Goal: Task Accomplishment & Management: Manage account settings

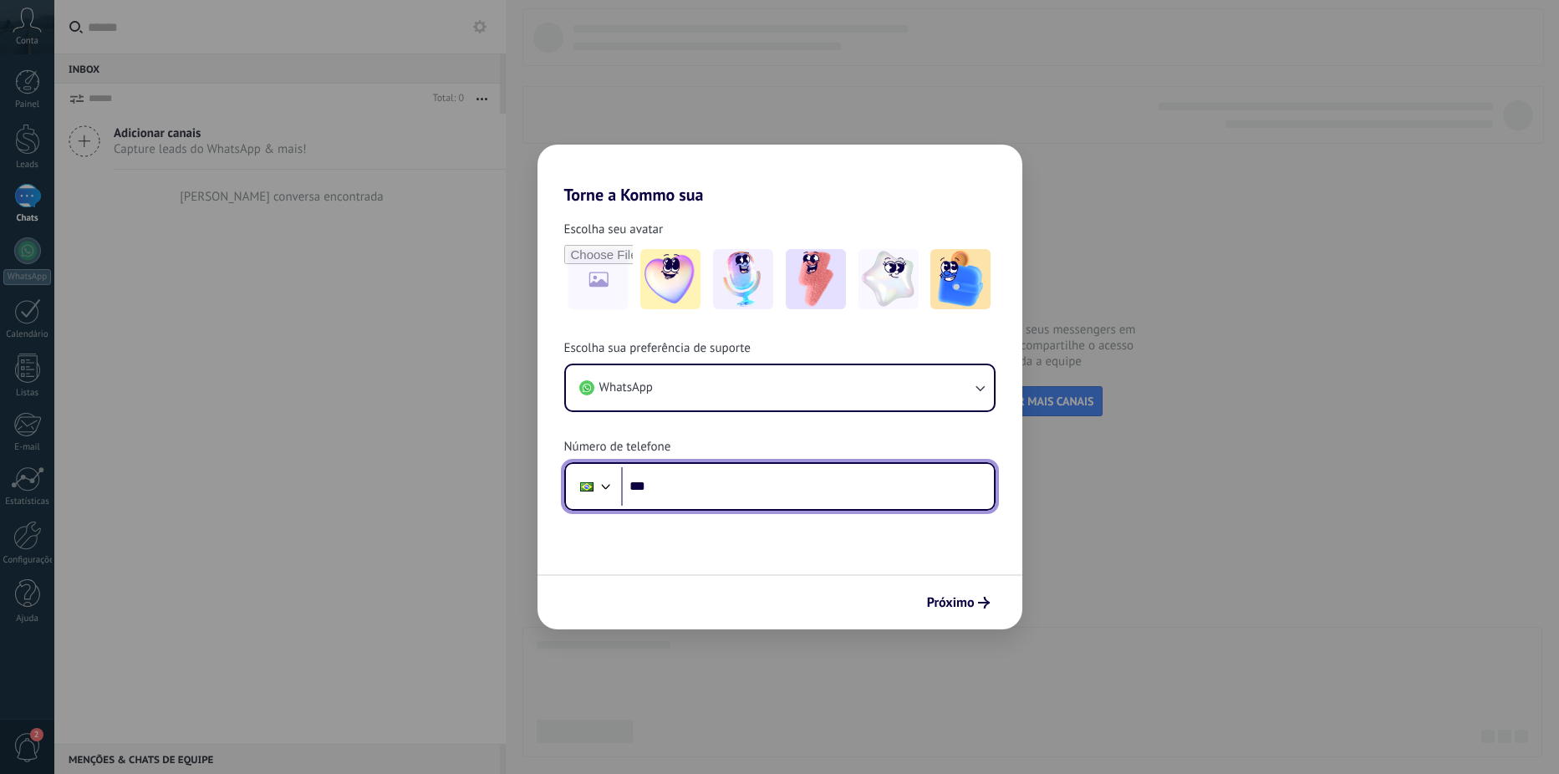
click at [822, 483] on input "***" at bounding box center [807, 486] width 373 height 38
type input "**********"
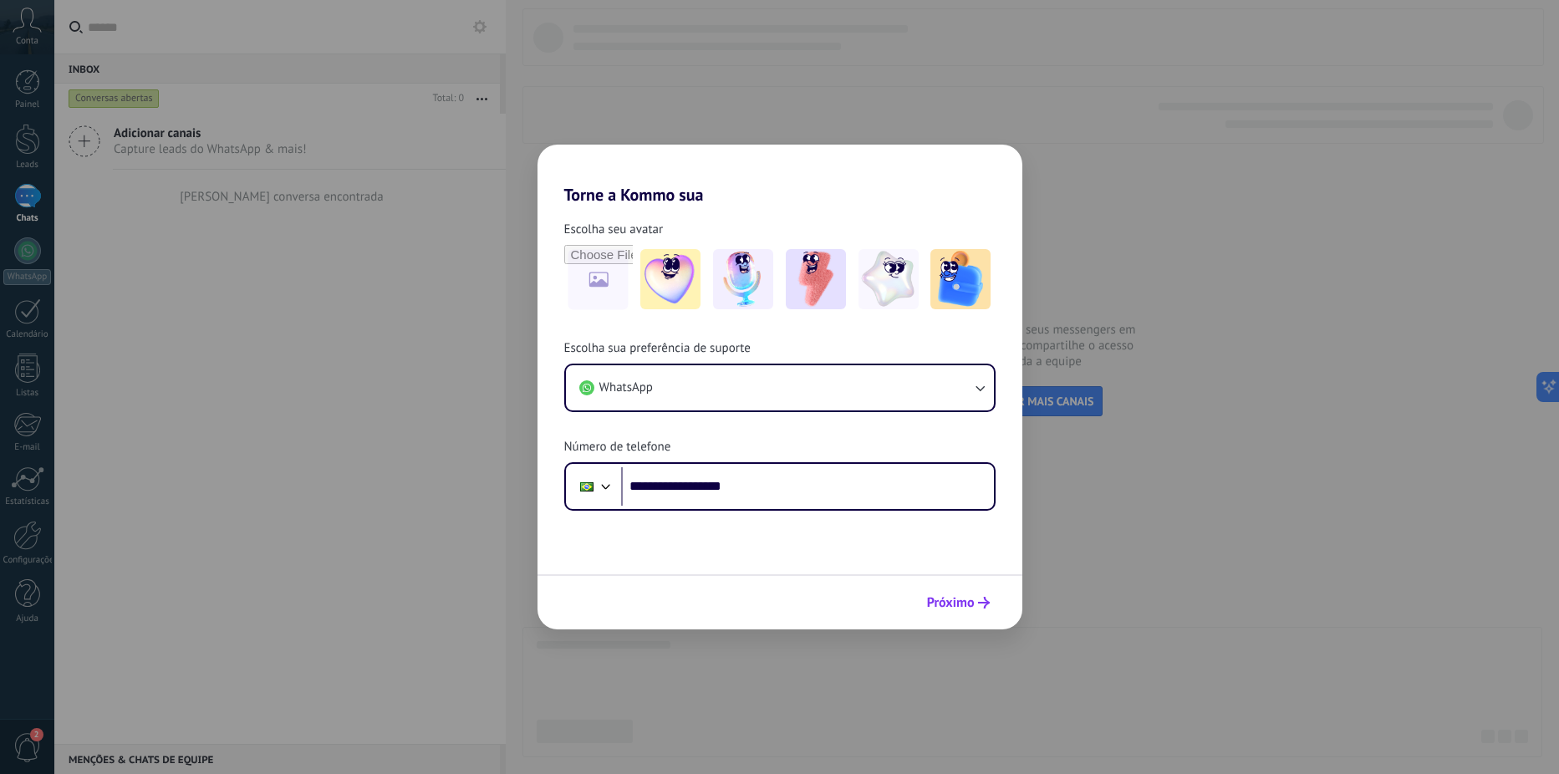
click at [986, 605] on use "submit" at bounding box center [984, 603] width 12 height 12
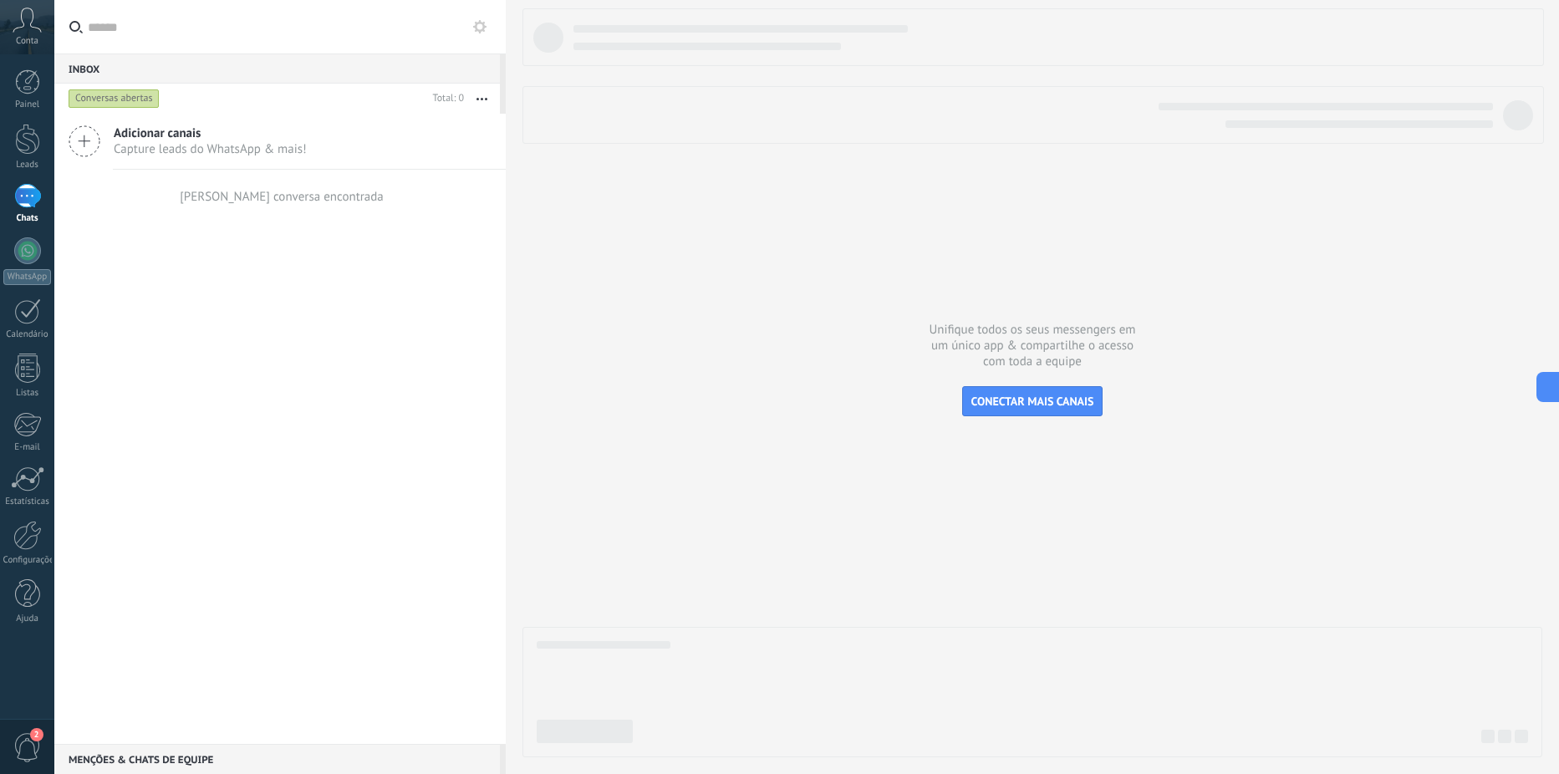
click at [36, 28] on use at bounding box center [27, 20] width 28 height 24
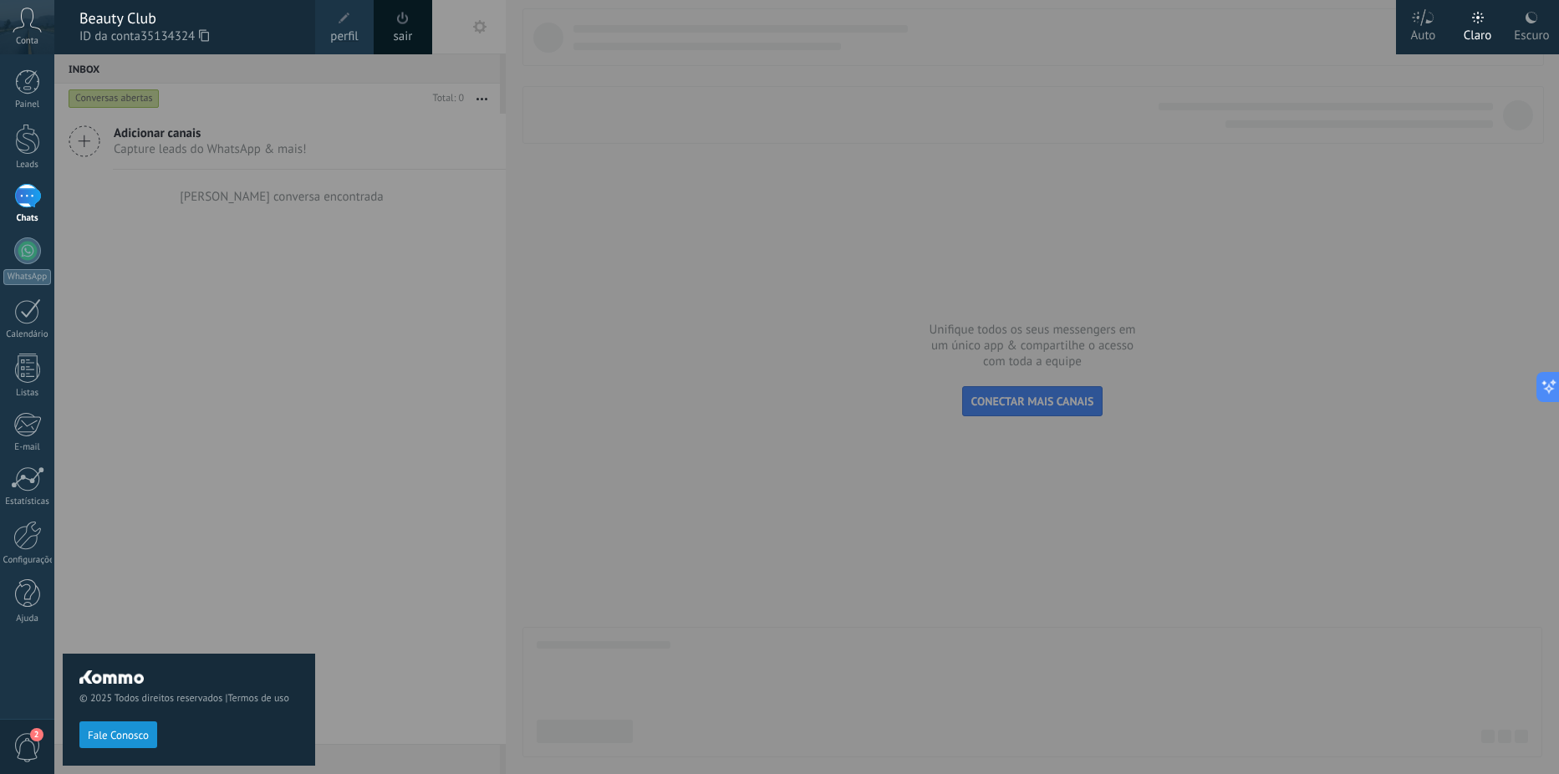
click at [120, 732] on span "Fale Conosco" at bounding box center [118, 736] width 61 height 12
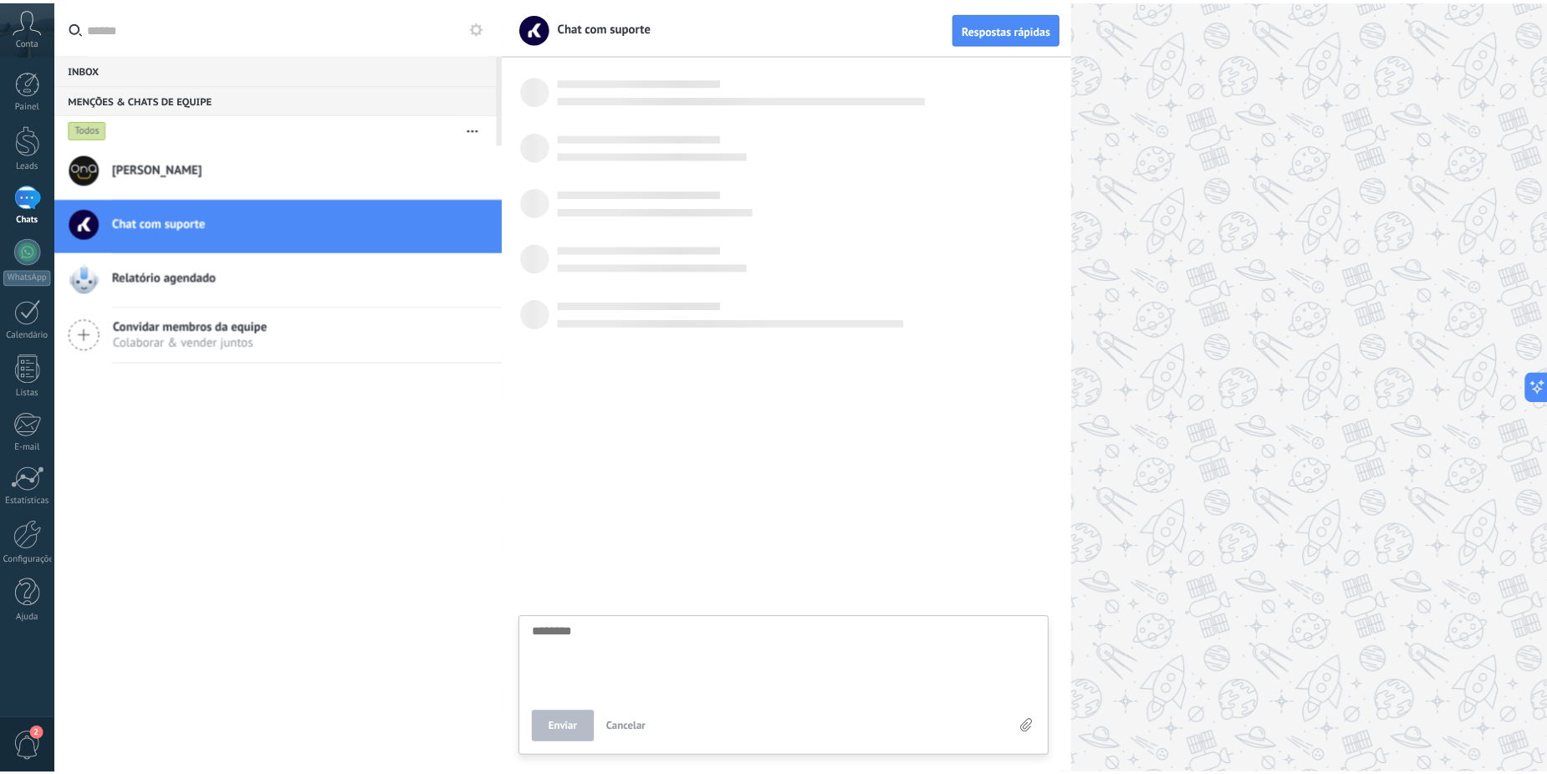
scroll to position [16, 0]
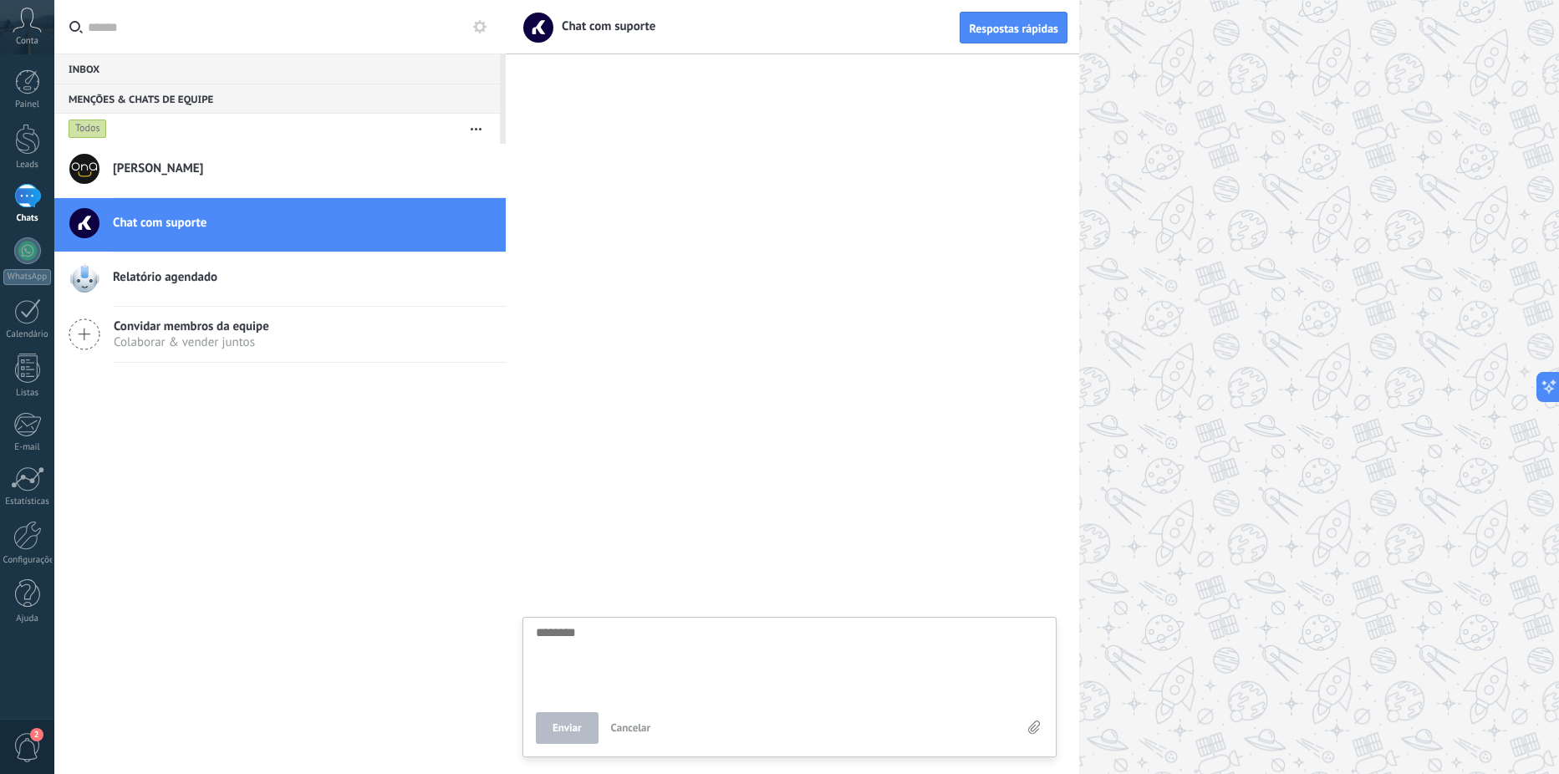
click at [202, 221] on span "Chat com suporte" at bounding box center [160, 223] width 94 height 17
click at [1430, 376] on div at bounding box center [1033, 387] width 1054 height 774
click at [1156, 322] on div at bounding box center [1033, 387] width 1054 height 774
click at [33, 23] on icon at bounding box center [27, 20] width 29 height 25
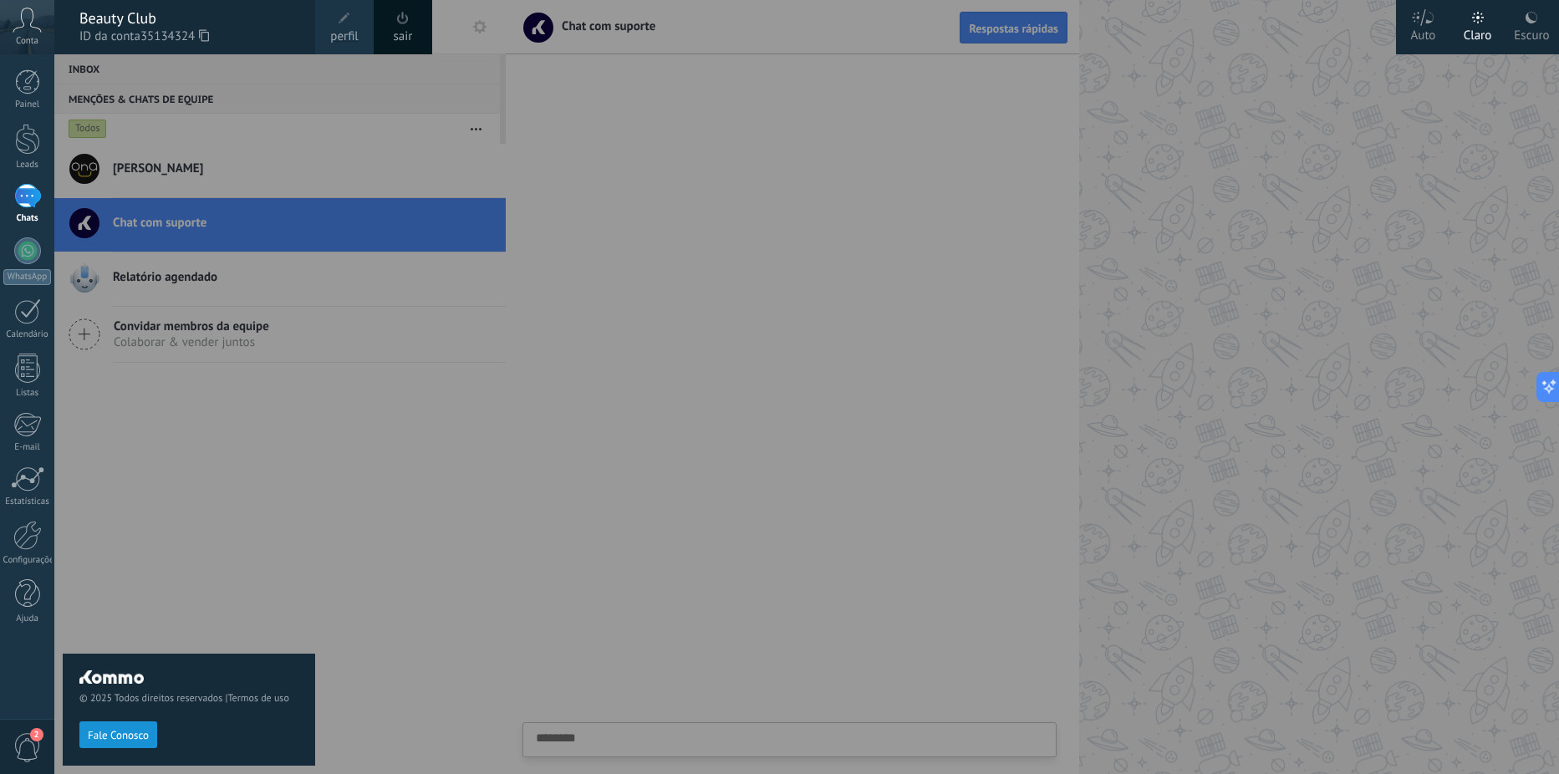
click at [347, 28] on span "perfil" at bounding box center [344, 37] width 28 height 18
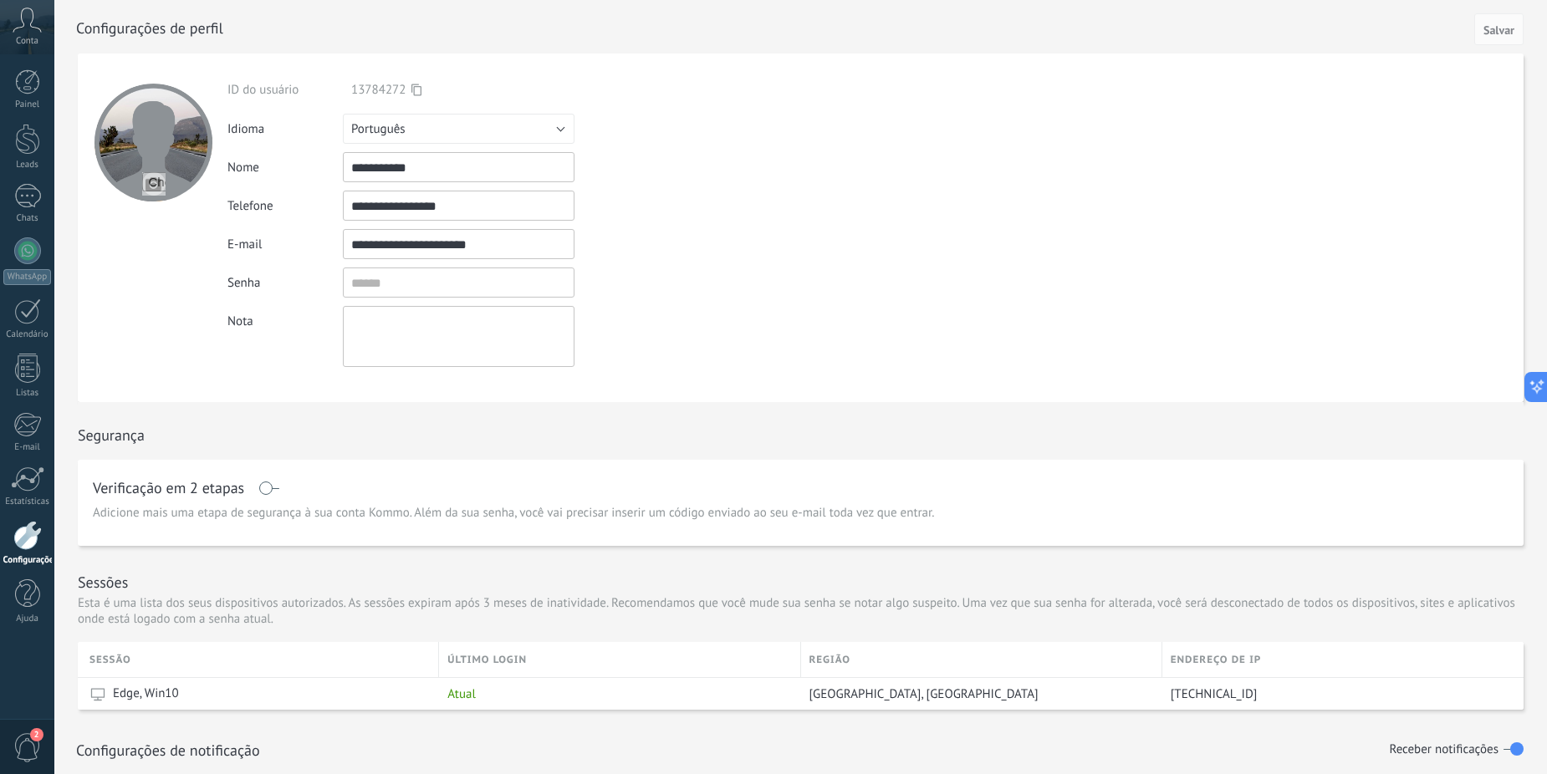
click at [191, 154] on div at bounding box center [153, 143] width 118 height 118
click at [159, 181] on input "file" at bounding box center [153, 183] width 23 height 23
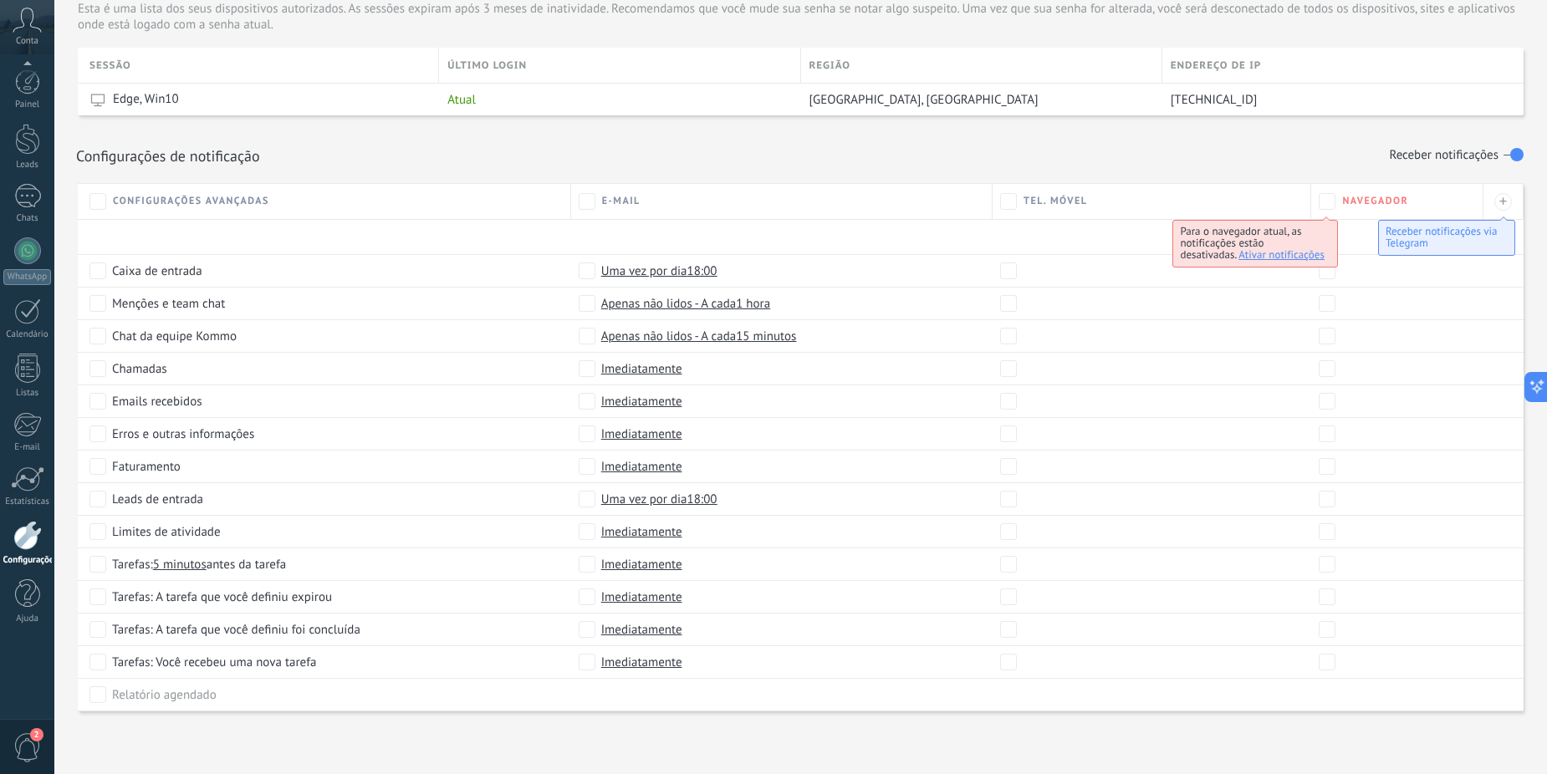
type input "**********"
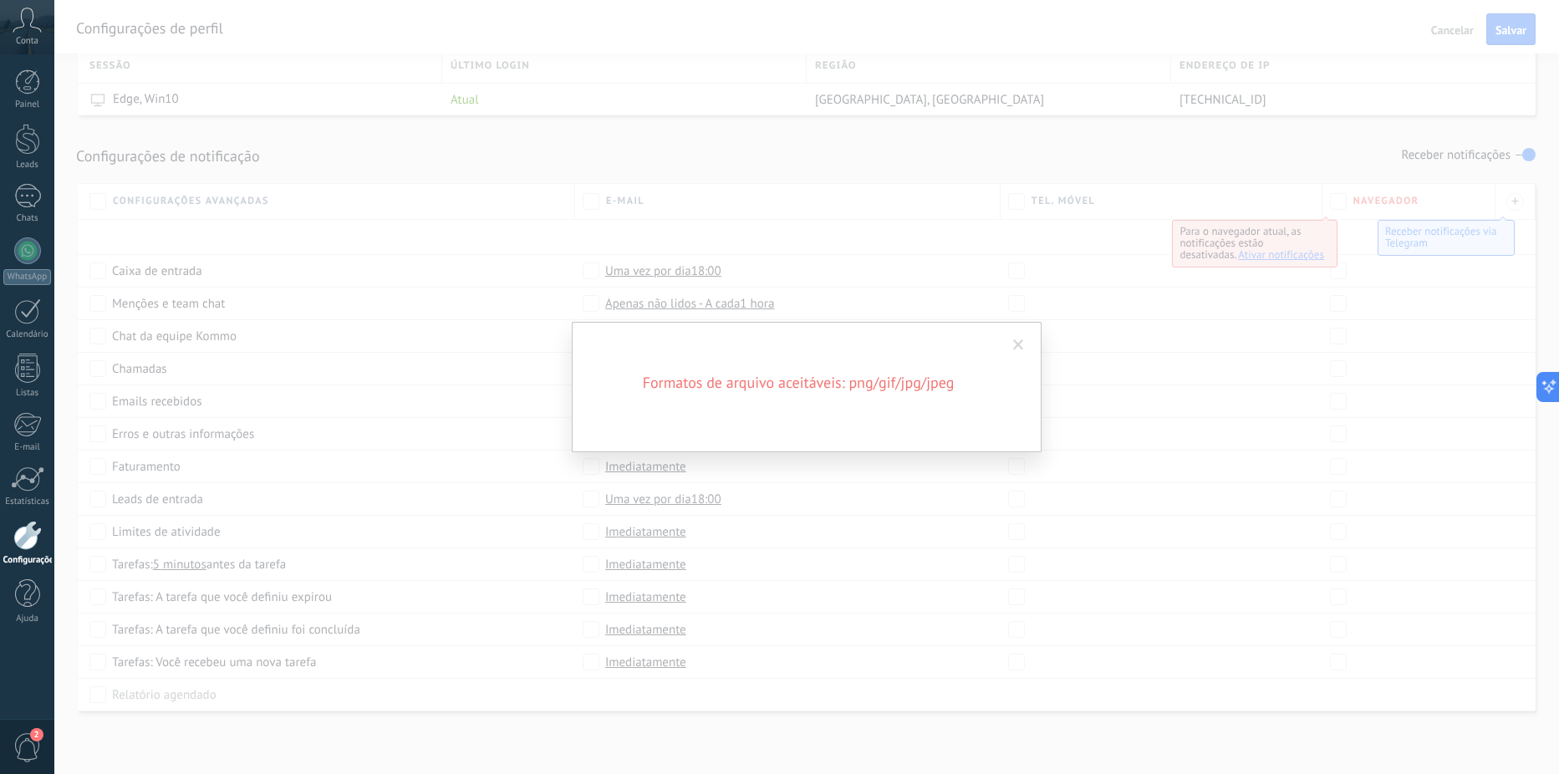
click at [1023, 342] on span at bounding box center [1018, 345] width 11 height 12
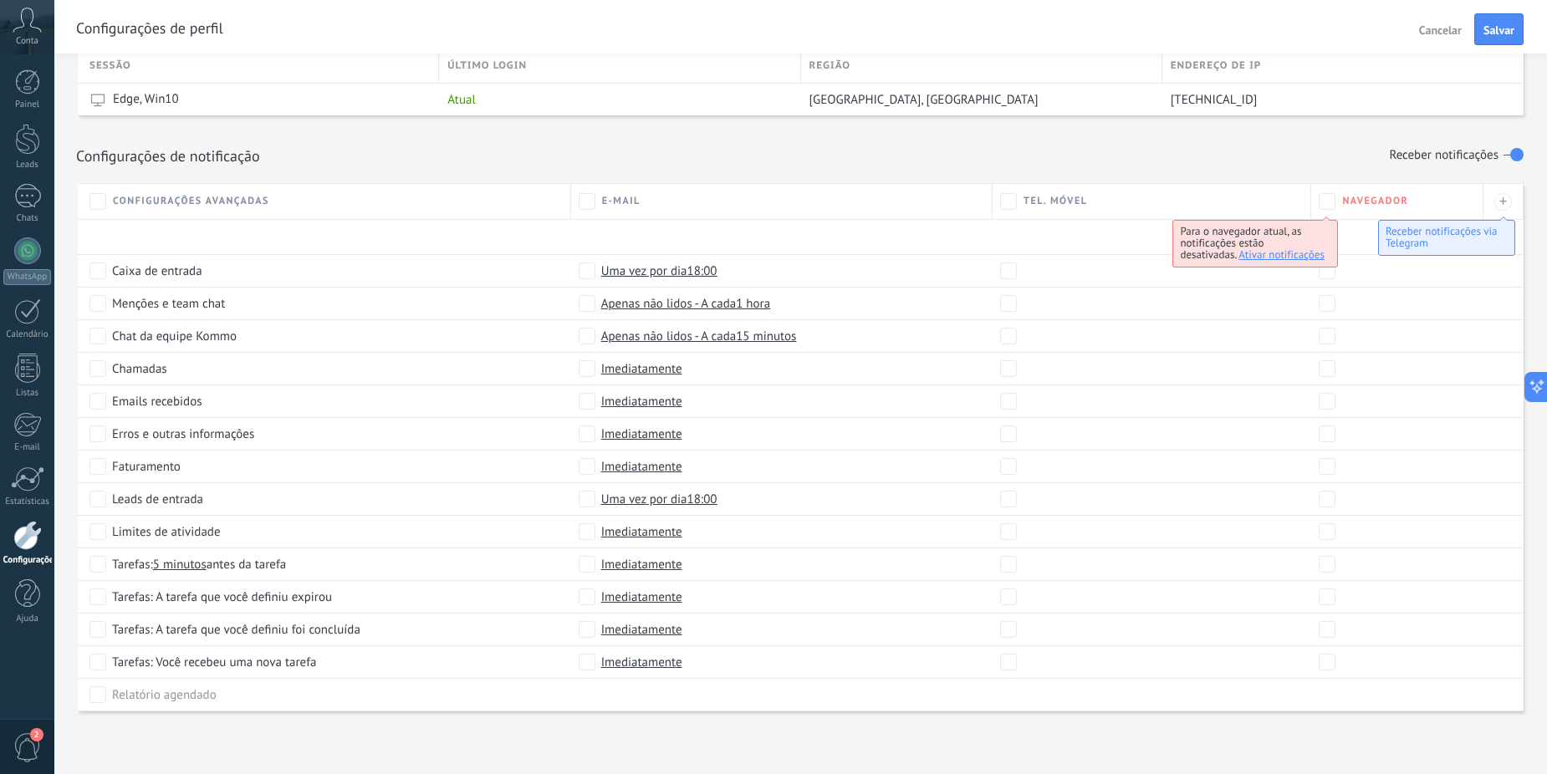
click at [37, 13] on icon at bounding box center [27, 20] width 29 height 25
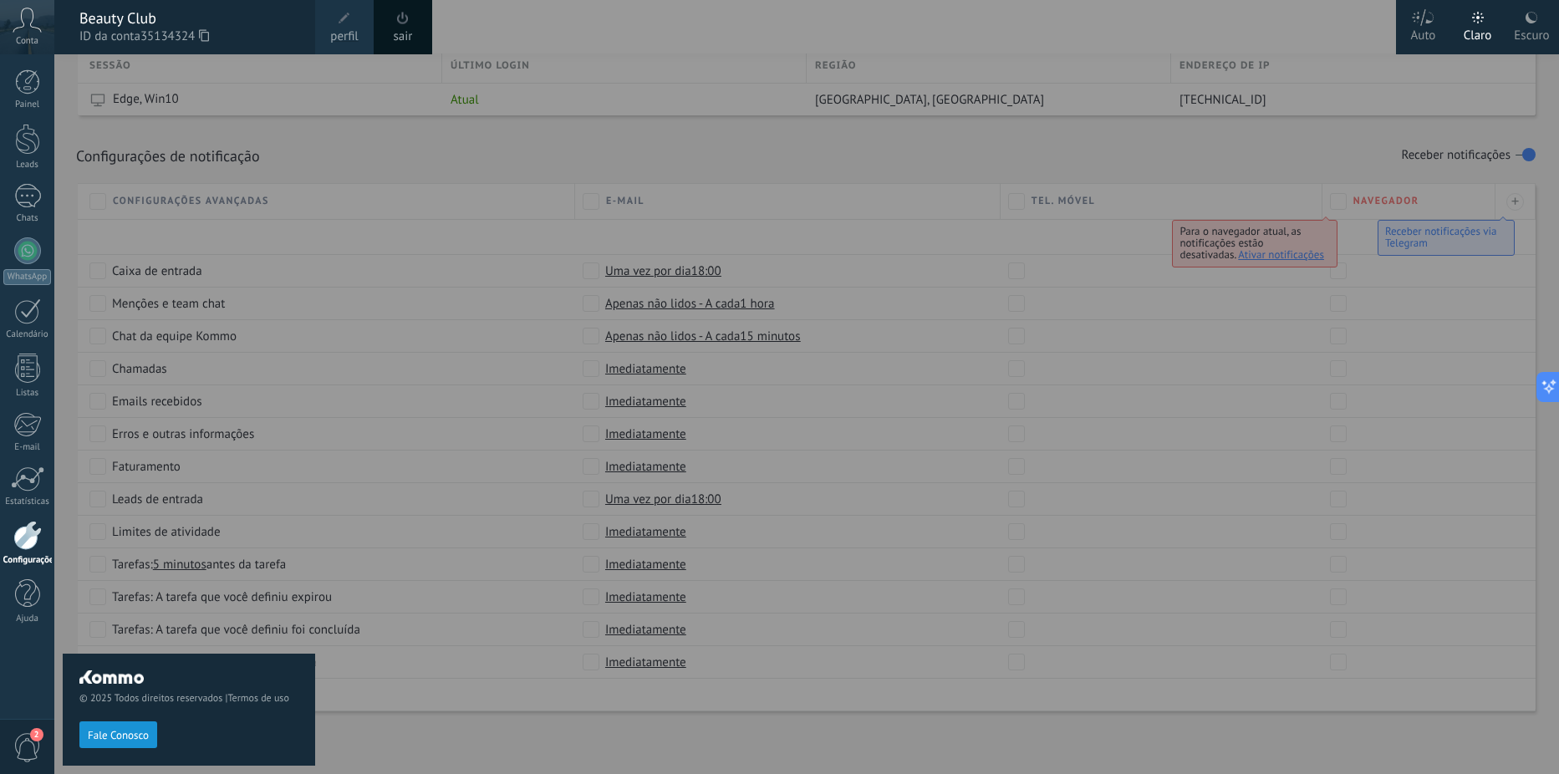
click at [345, 20] on span at bounding box center [345, 19] width 12 height 12
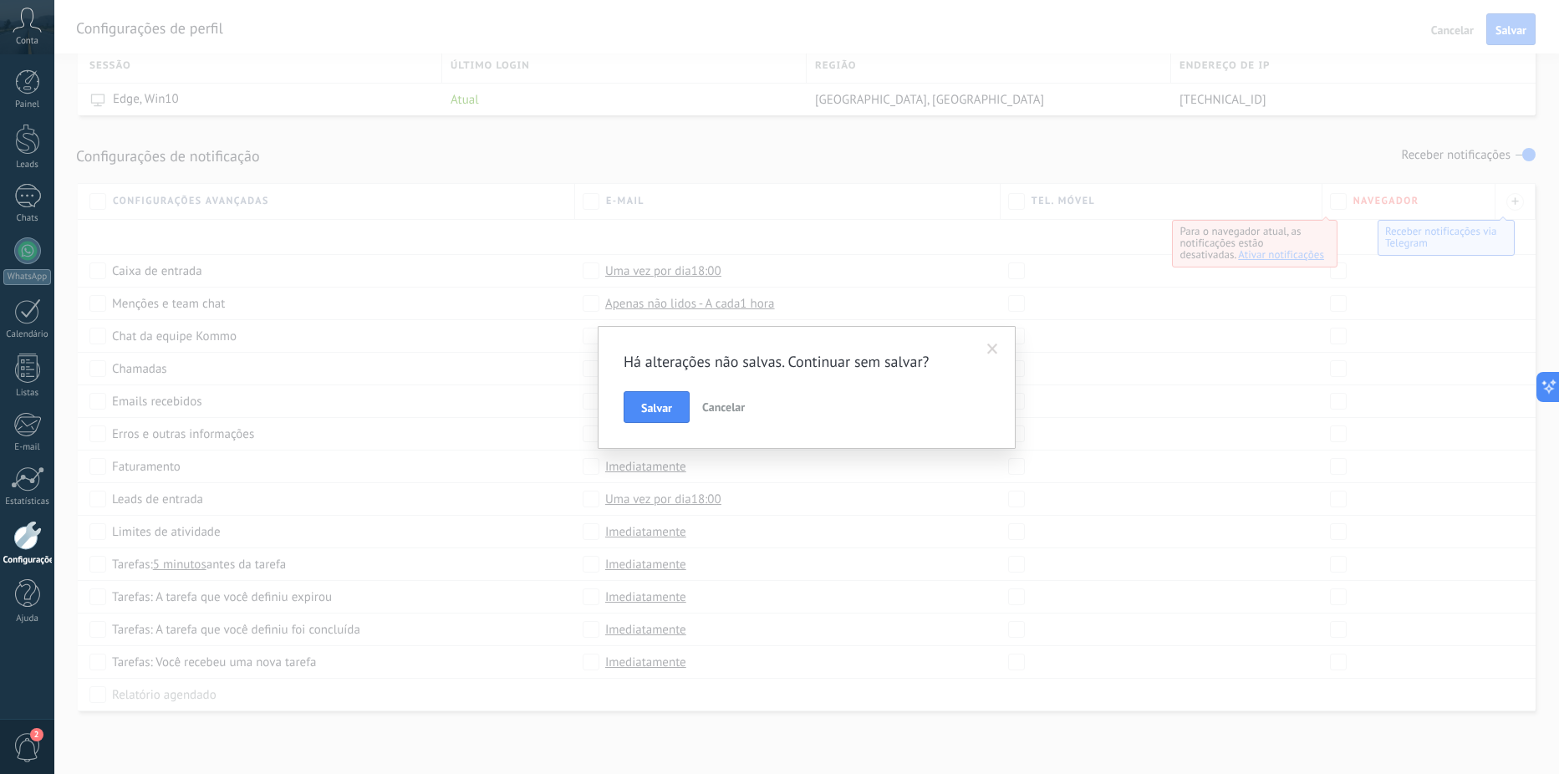
click at [667, 408] on span "Salvar" at bounding box center [656, 408] width 31 height 12
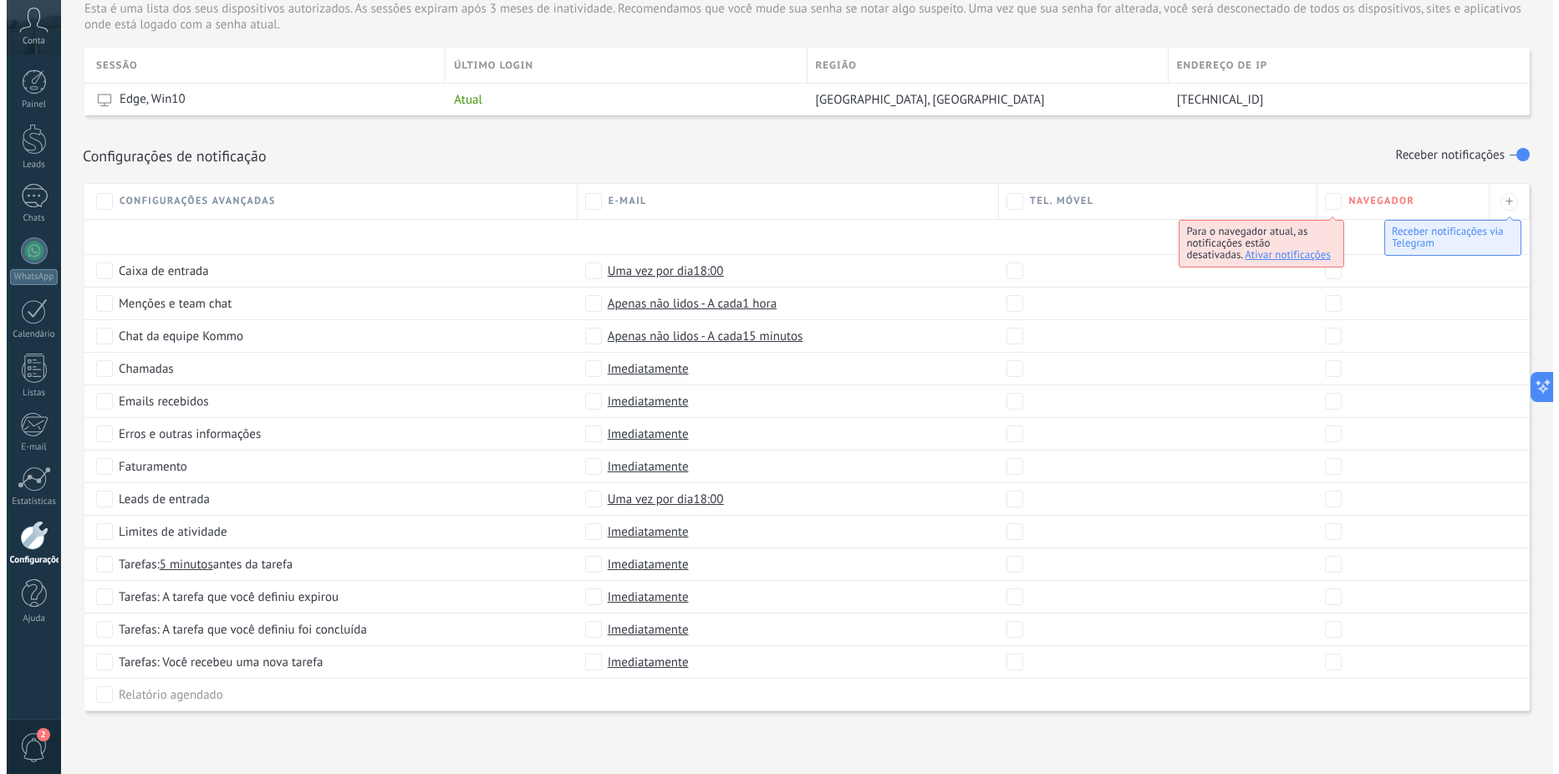
scroll to position [0, 0]
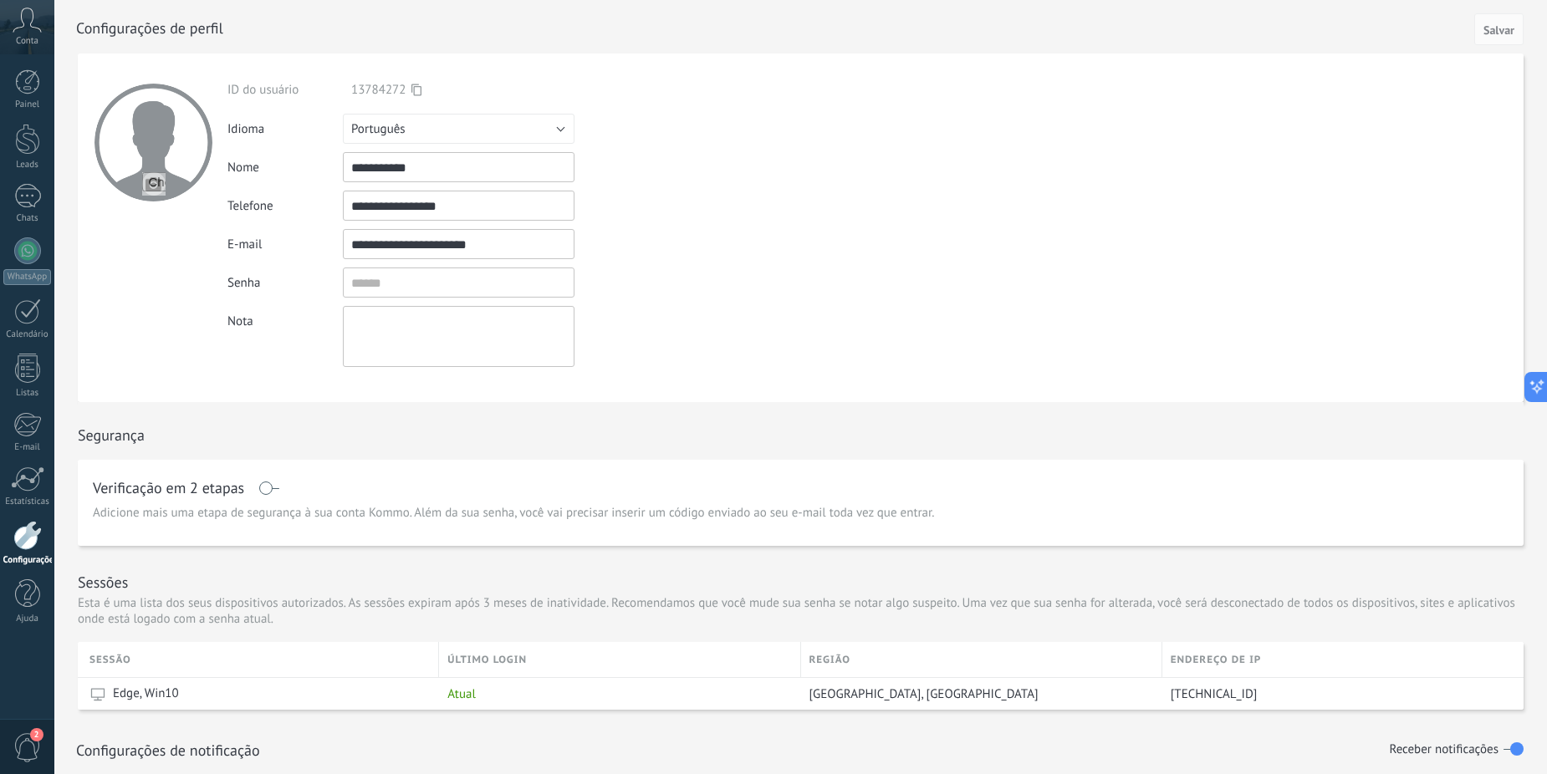
click at [161, 157] on div at bounding box center [153, 143] width 118 height 118
click at [175, 161] on div at bounding box center [153, 143] width 118 height 118
click at [182, 162] on div at bounding box center [153, 143] width 118 height 118
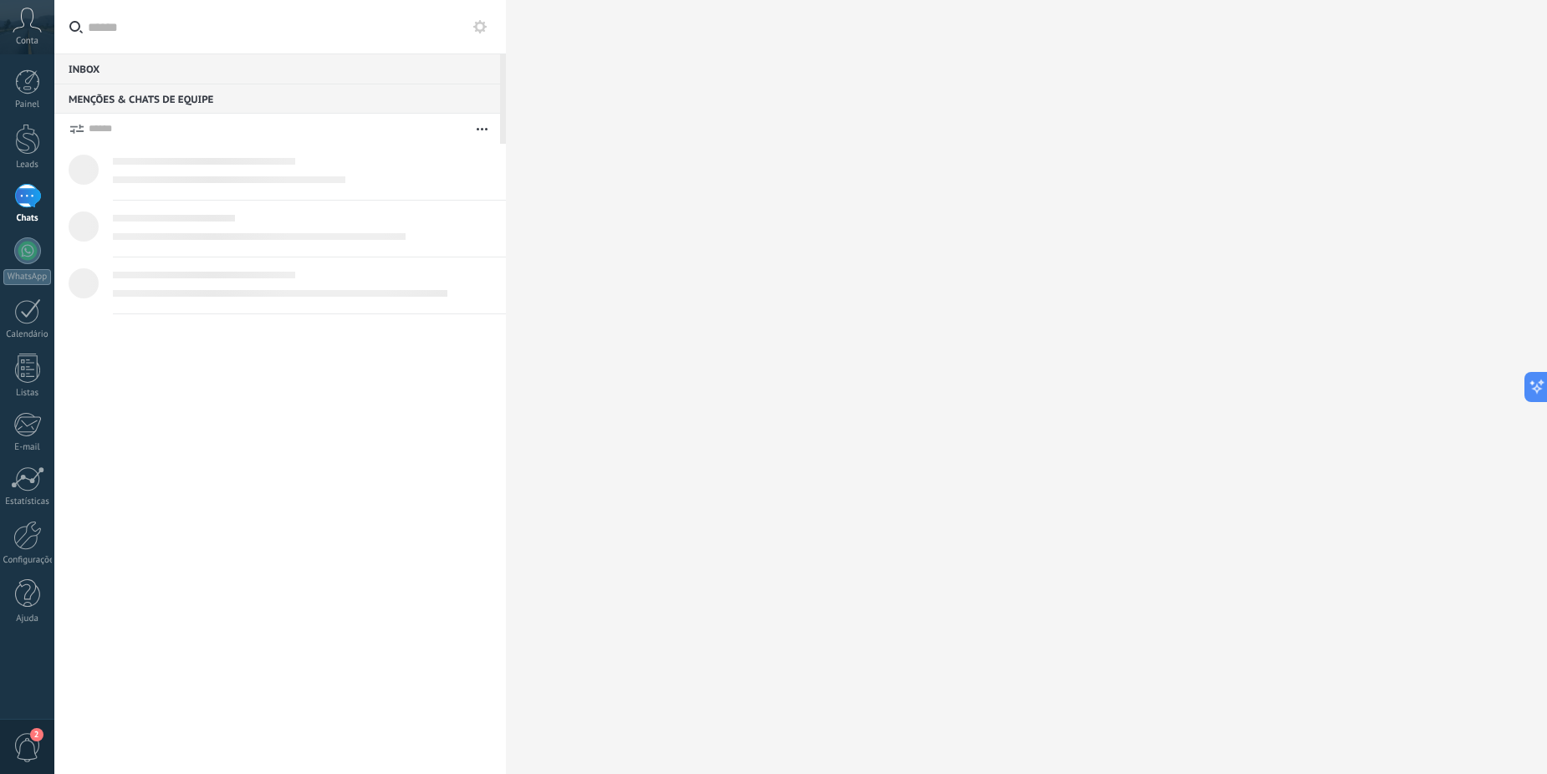
click at [186, 156] on div at bounding box center [303, 161] width 380 height 18
type textarea "********"
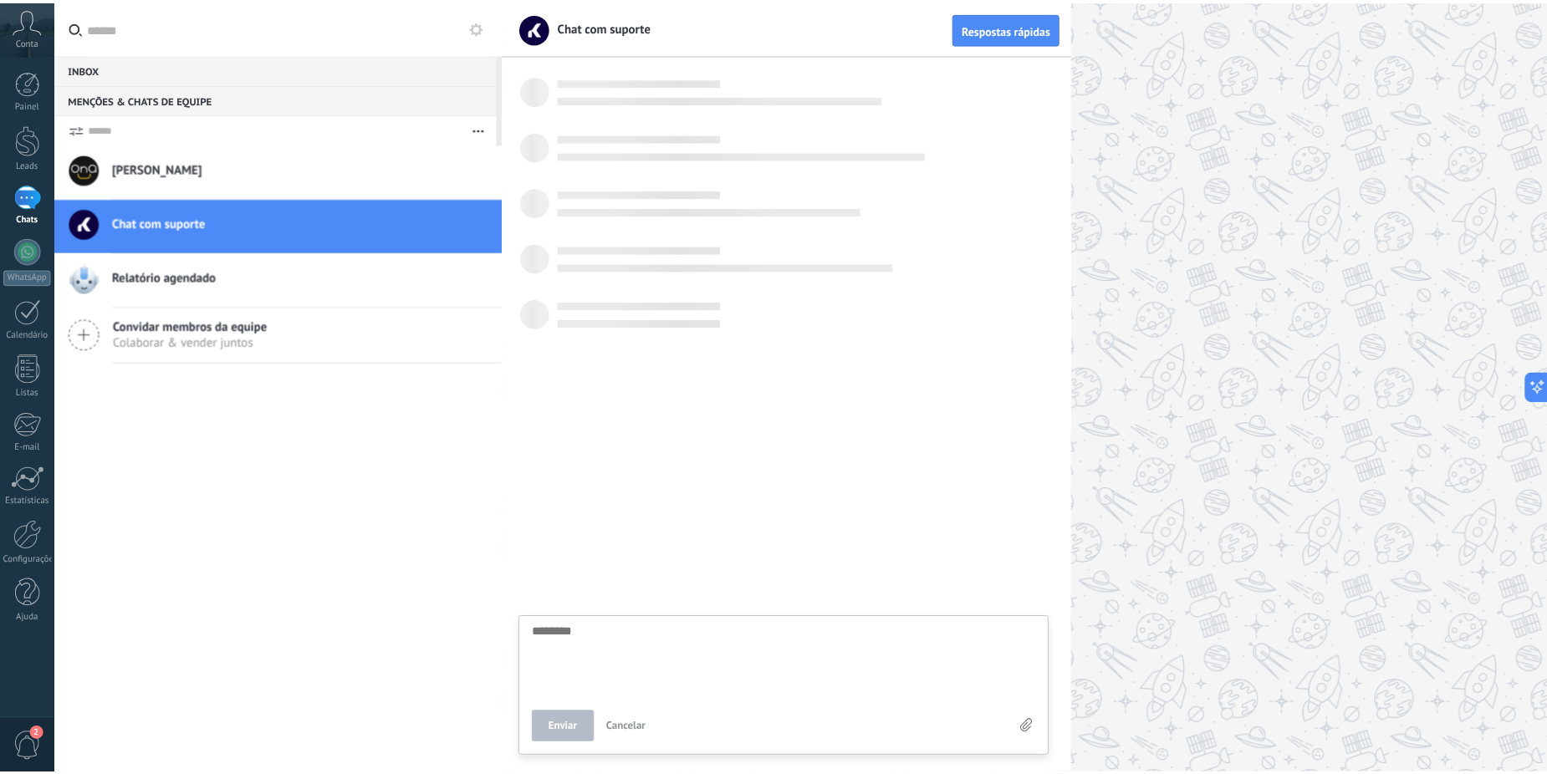
scroll to position [16, 0]
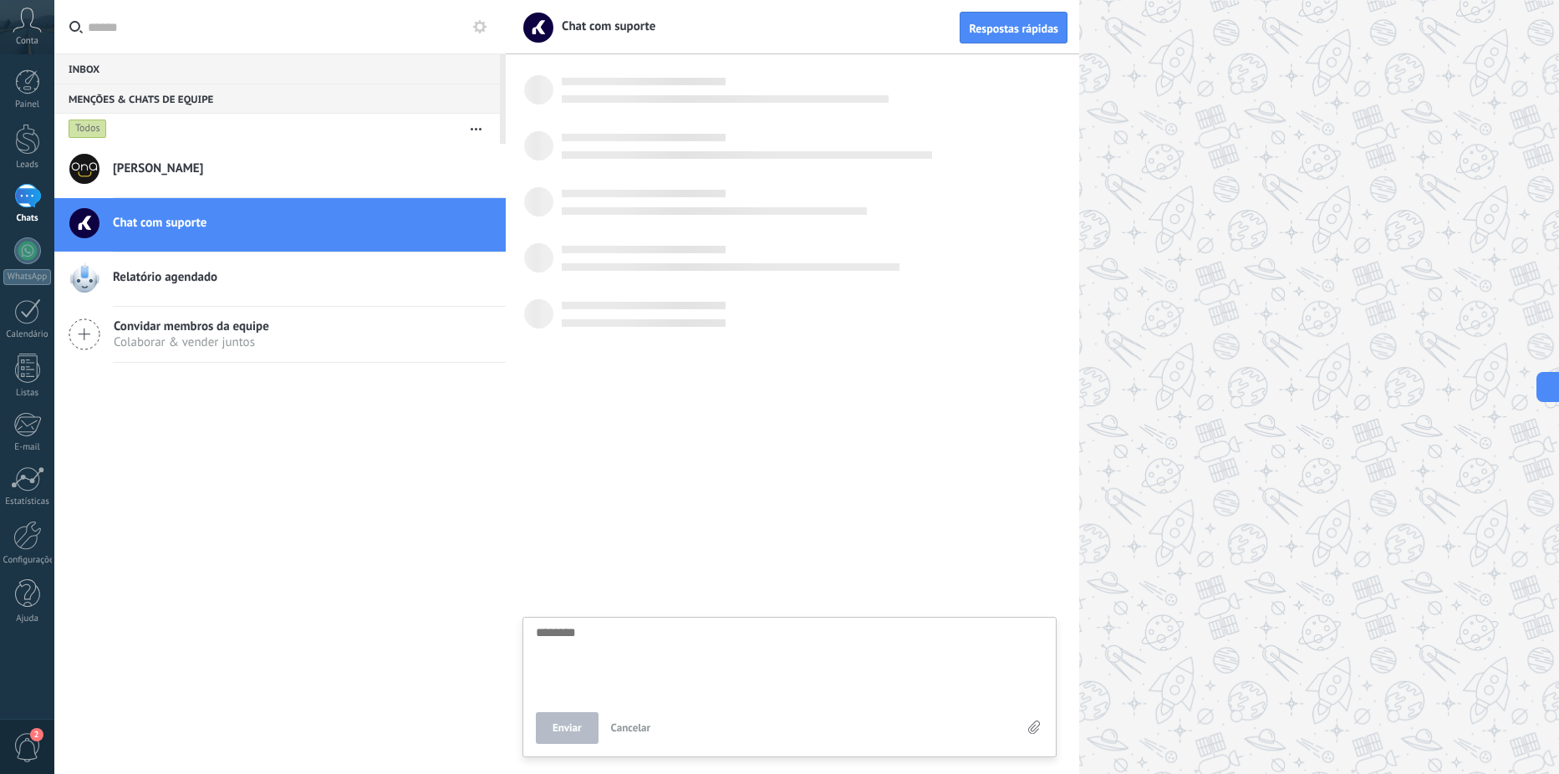
drag, startPoint x: 1541, startPoint y: 267, endPoint x: 1495, endPoint y: 275, distance: 46.7
click at [1541, 267] on div at bounding box center [1033, 387] width 1054 height 774
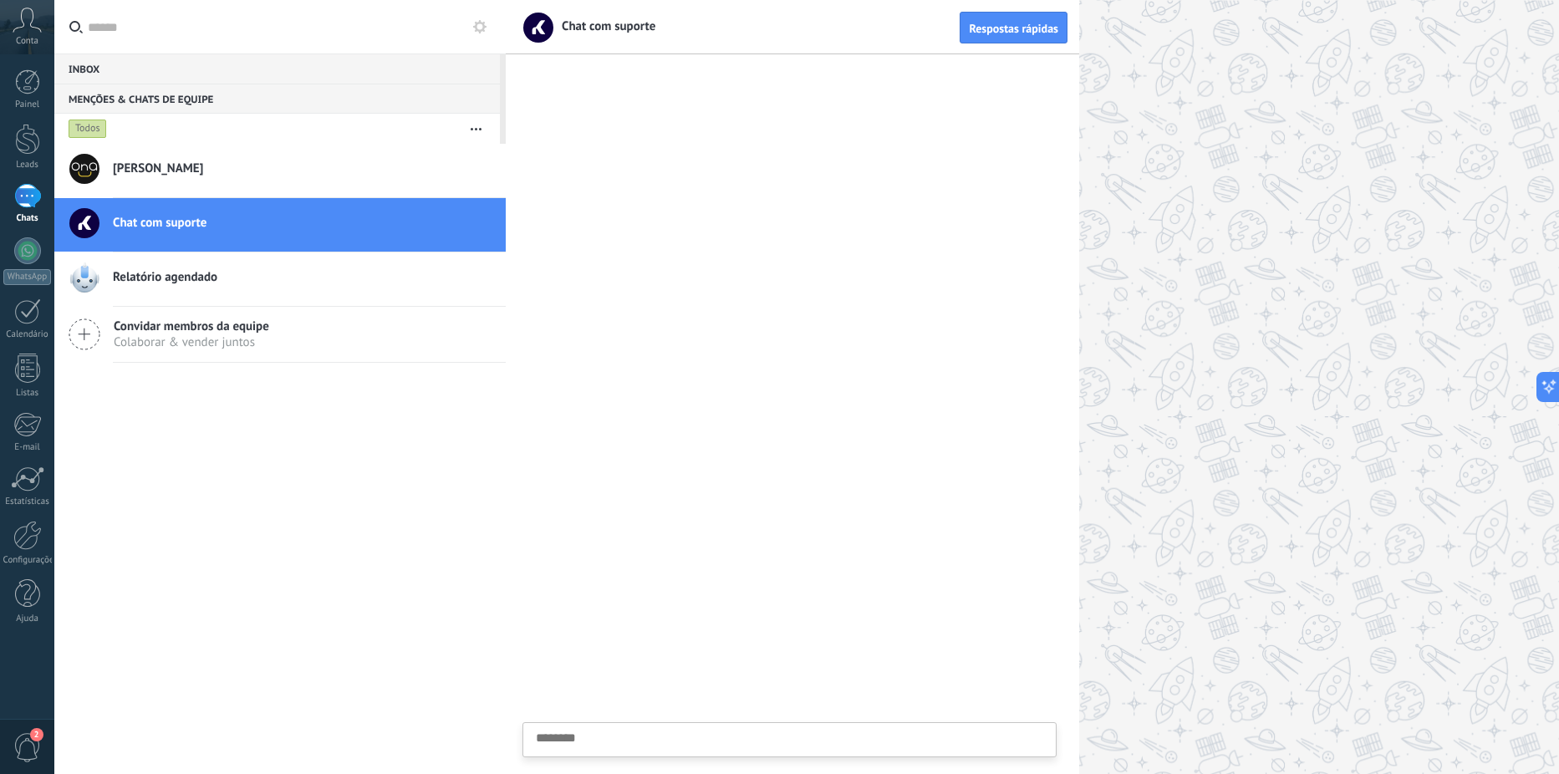
click at [1265, 128] on div at bounding box center [1033, 387] width 1054 height 774
click at [44, 27] on div "Conta" at bounding box center [27, 27] width 54 height 54
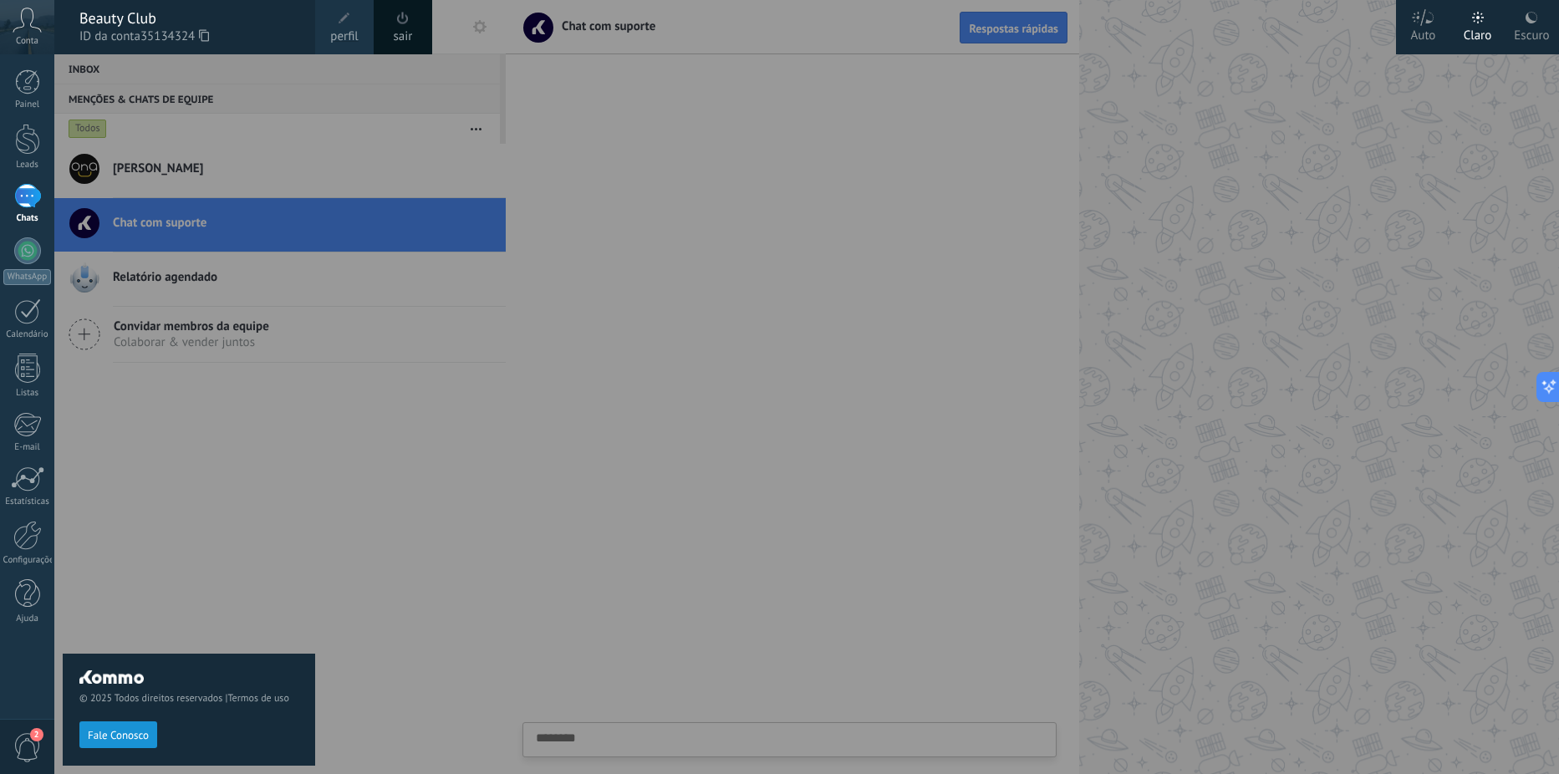
click at [32, 17] on icon at bounding box center [27, 20] width 29 height 25
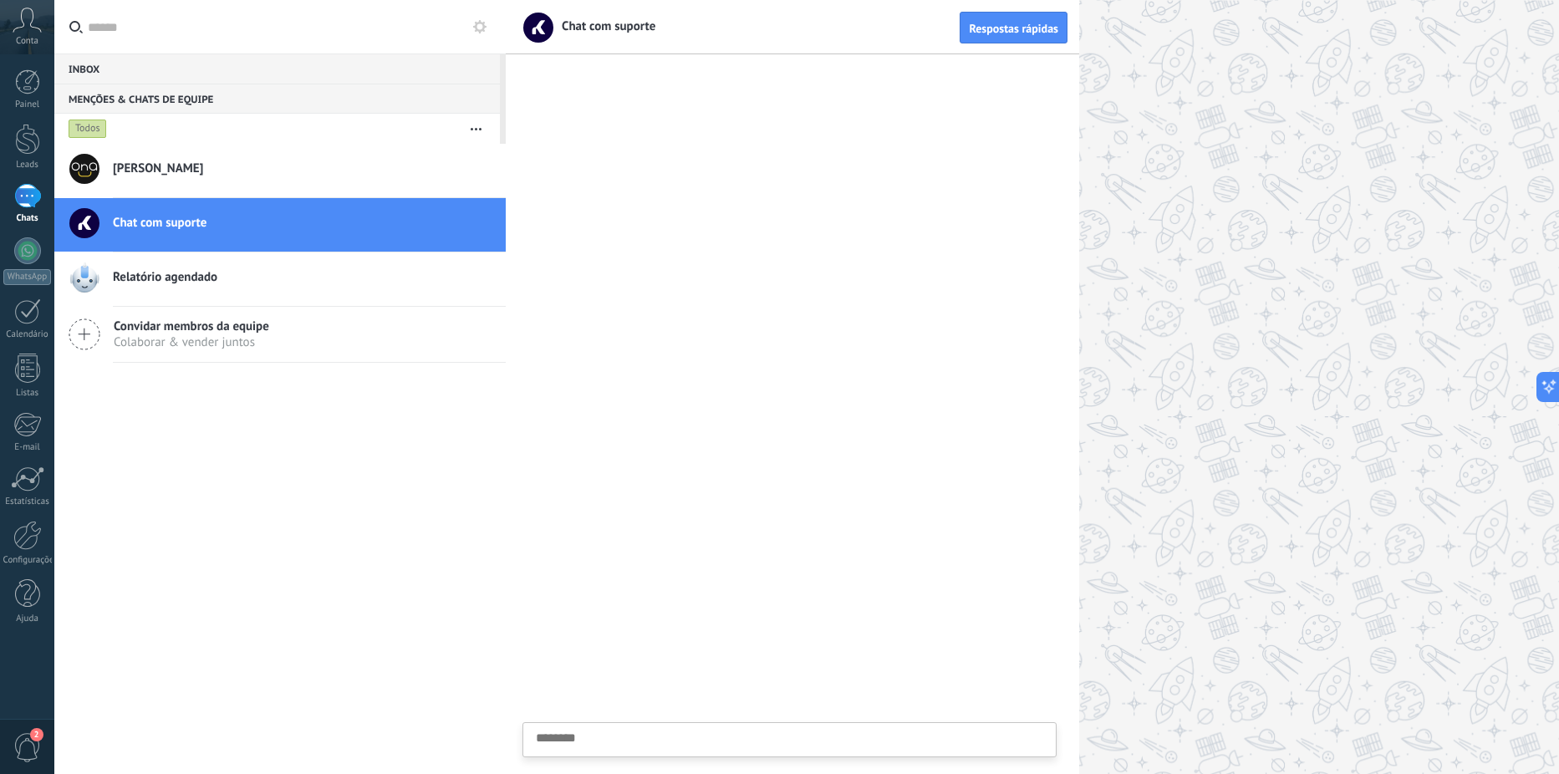
click at [1260, 129] on div at bounding box center [1033, 387] width 1054 height 774
drag, startPoint x: 23, startPoint y: 74, endPoint x: 152, endPoint y: 117, distance: 136.7
click at [23, 74] on div at bounding box center [27, 81] width 25 height 25
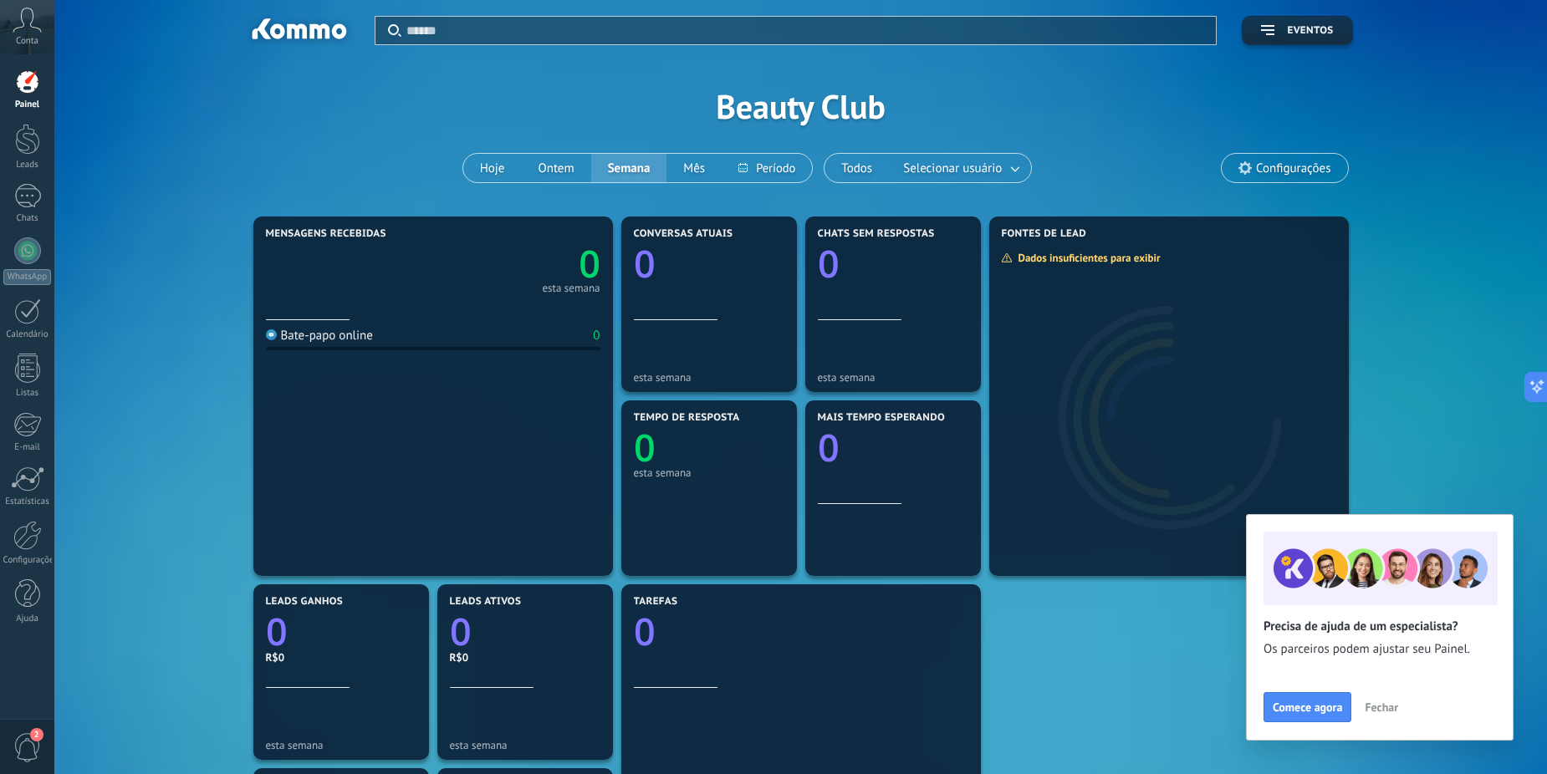
scroll to position [409, 0]
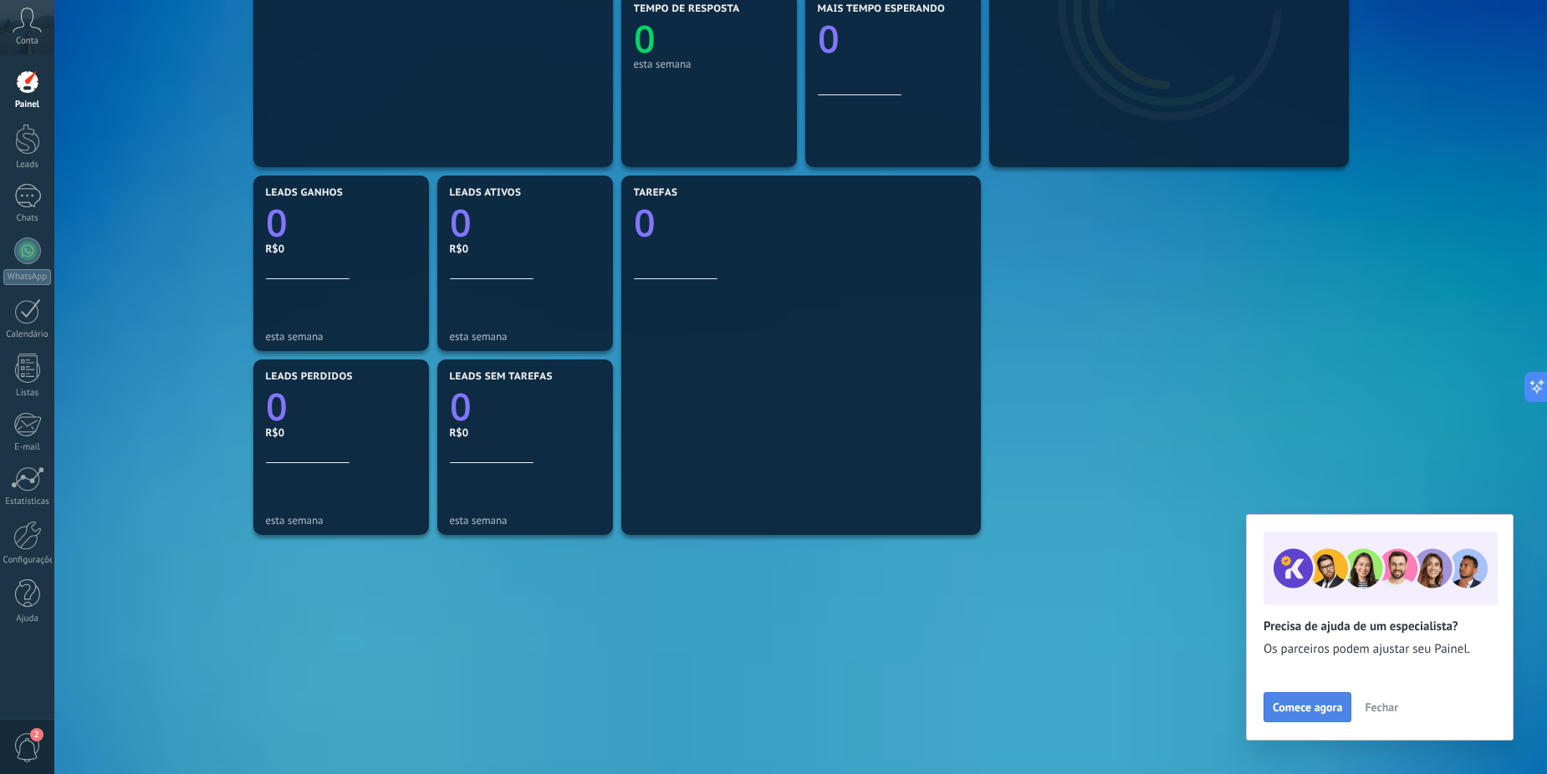
click at [1301, 708] on span "Comece agora" at bounding box center [1307, 708] width 69 height 12
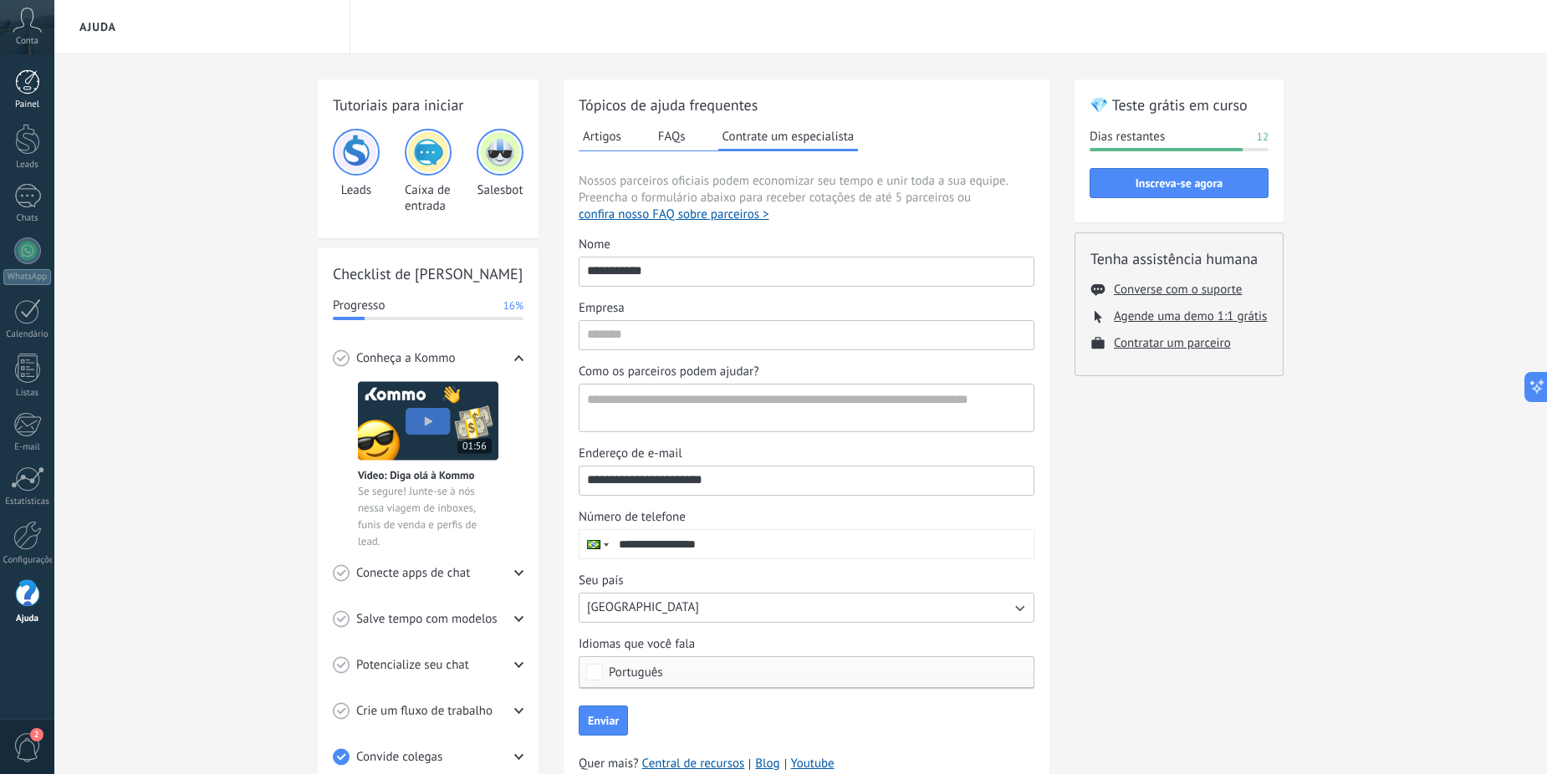
click at [41, 93] on link "Painel" at bounding box center [27, 89] width 54 height 41
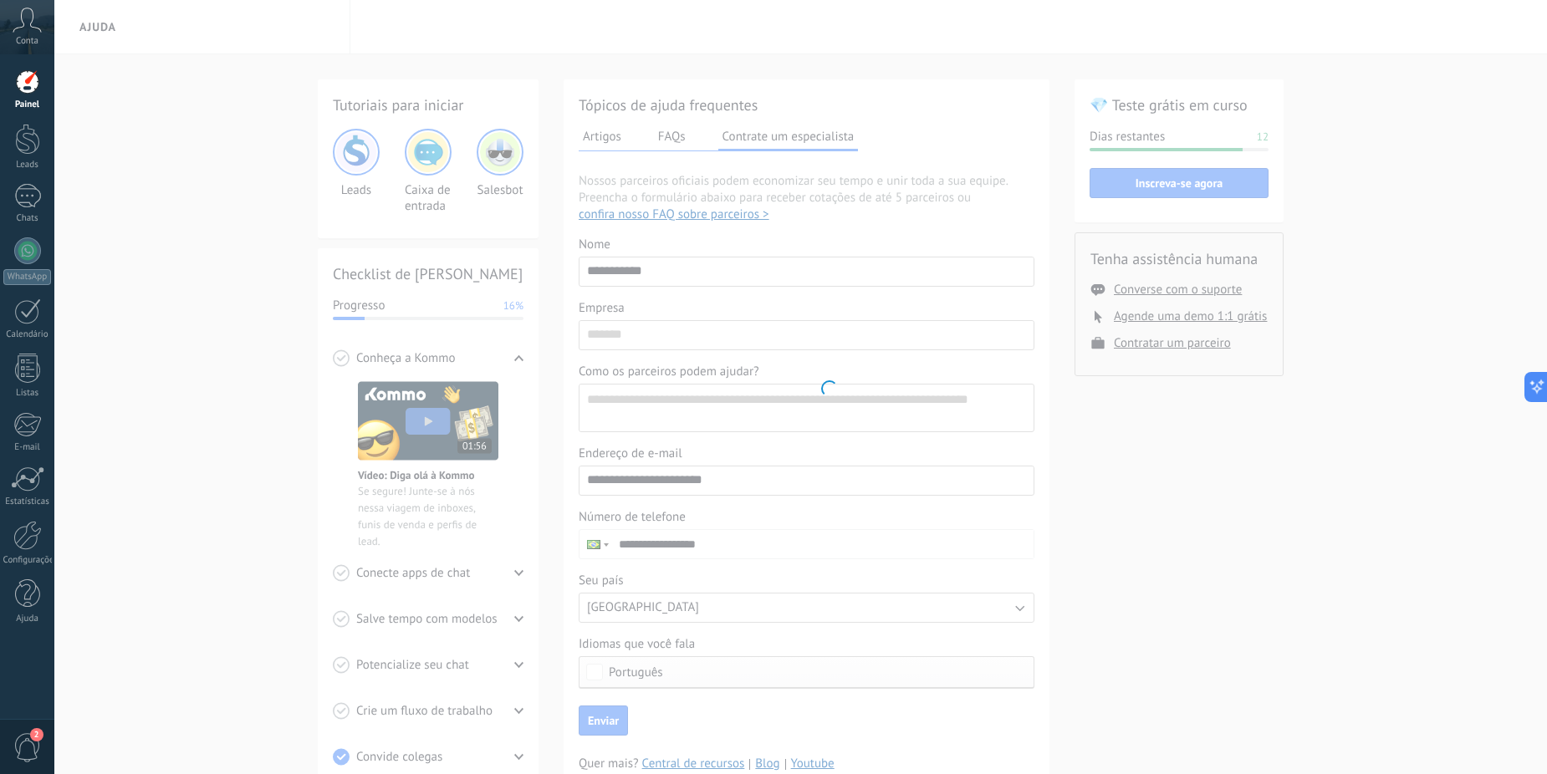
click at [38, 90] on div at bounding box center [27, 81] width 25 height 25
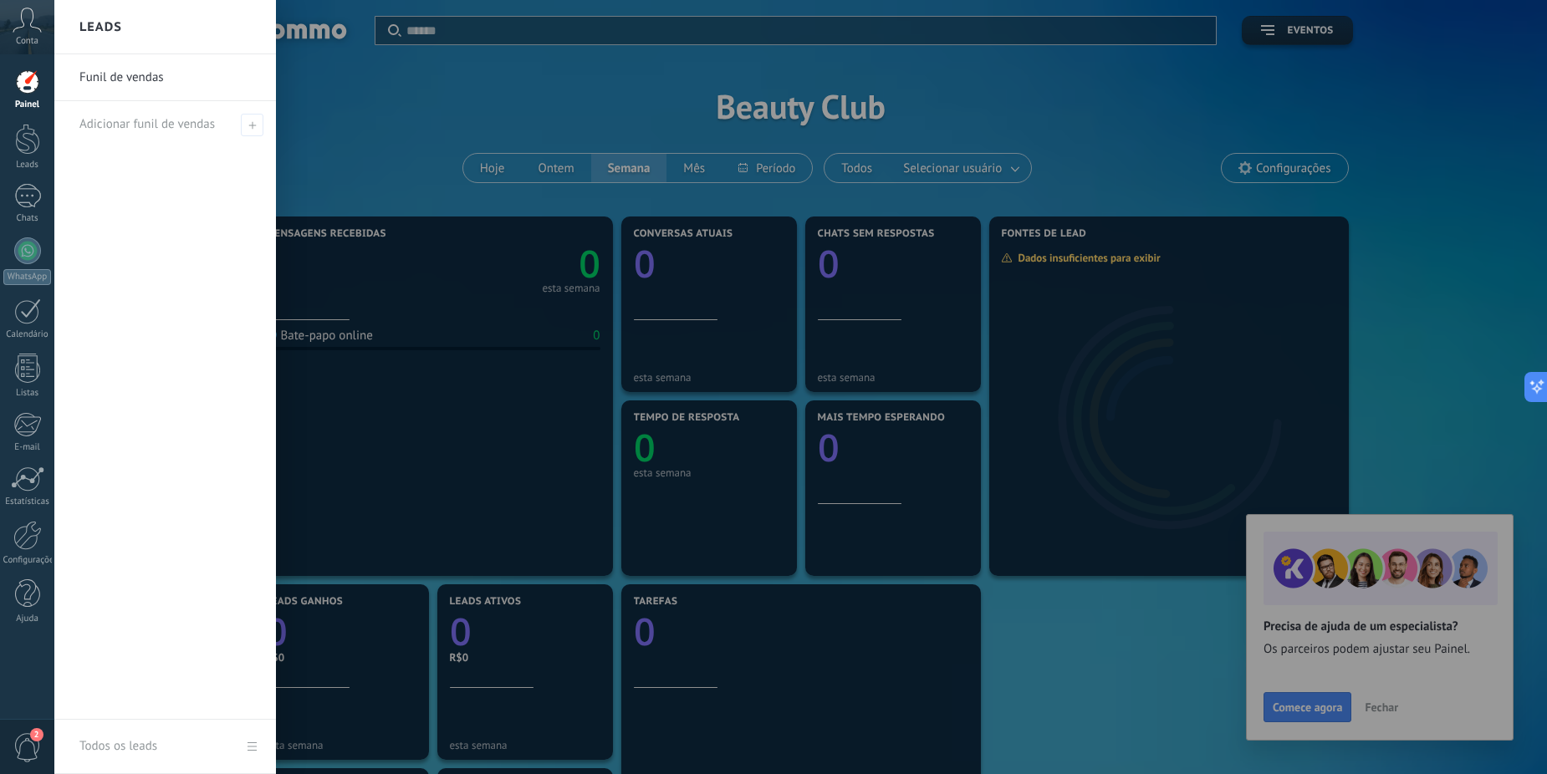
click at [1506, 464] on div at bounding box center [827, 387] width 1547 height 774
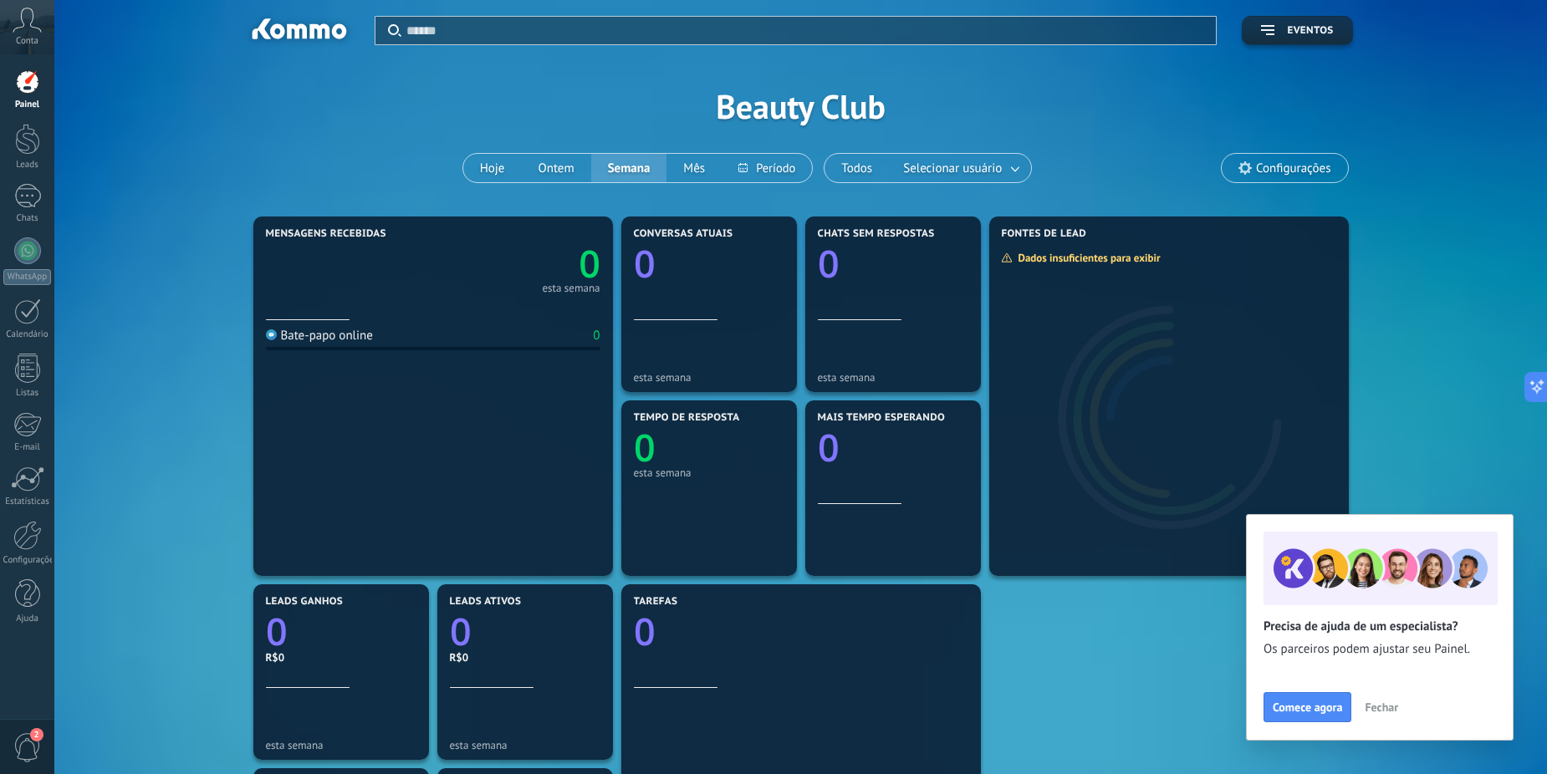
click at [1390, 712] on span "Fechar" at bounding box center [1381, 708] width 33 height 12
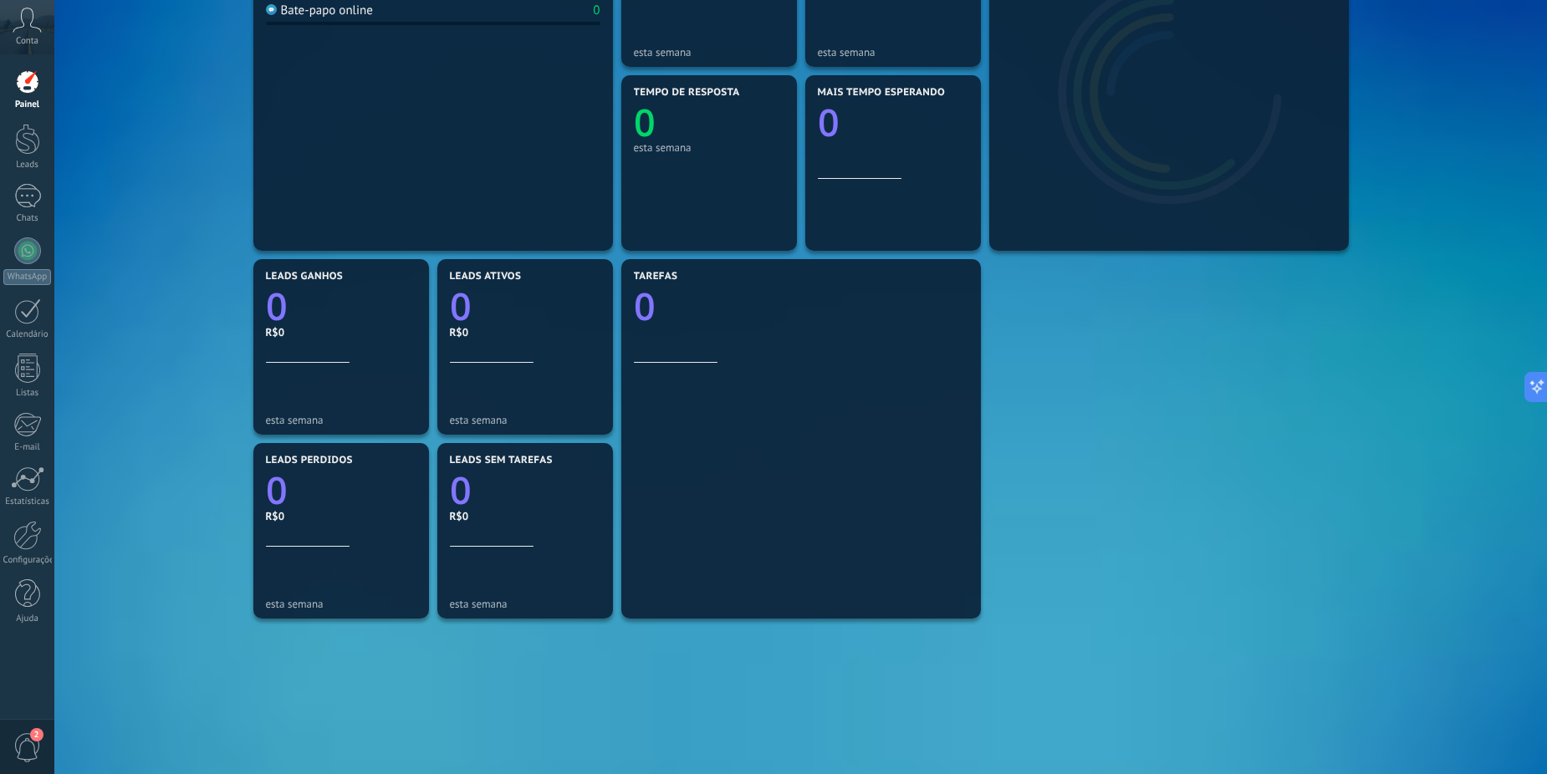
scroll to position [409, 0]
